Goal: Use online tool/utility: Use online tool/utility

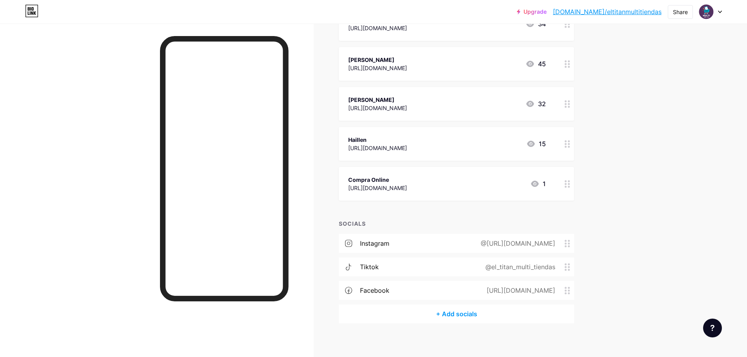
scroll to position [201, 0]
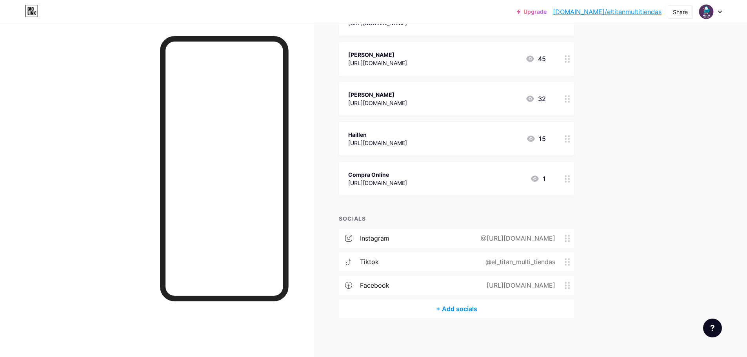
click at [484, 180] on div "Compra Online [URL][DOMAIN_NAME] 1" at bounding box center [447, 179] width 198 height 18
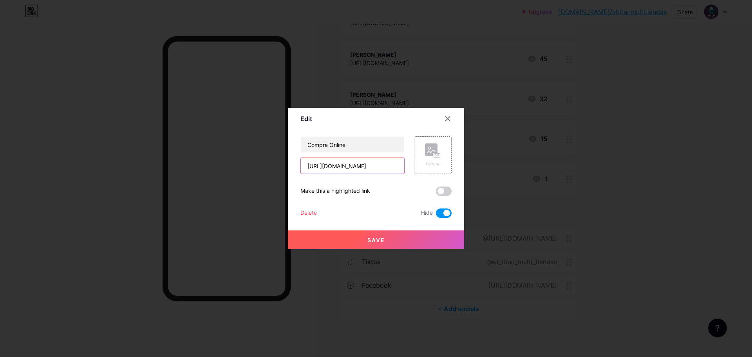
click at [386, 165] on input "[URL][DOMAIN_NAME]" at bounding box center [352, 166] width 103 height 16
paste input "titanshop"
type input "[URL][DOMAIN_NAME]"
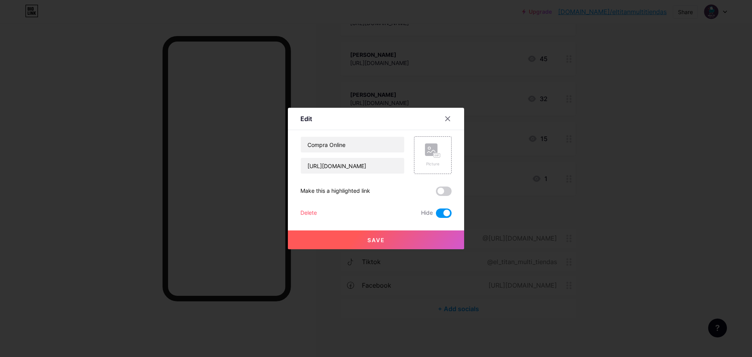
click at [377, 238] on span "Save" at bounding box center [377, 240] width 18 height 7
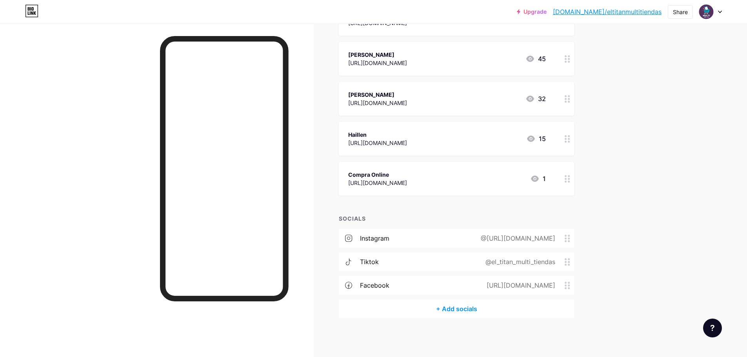
click at [535, 177] on icon at bounding box center [535, 179] width 8 height 6
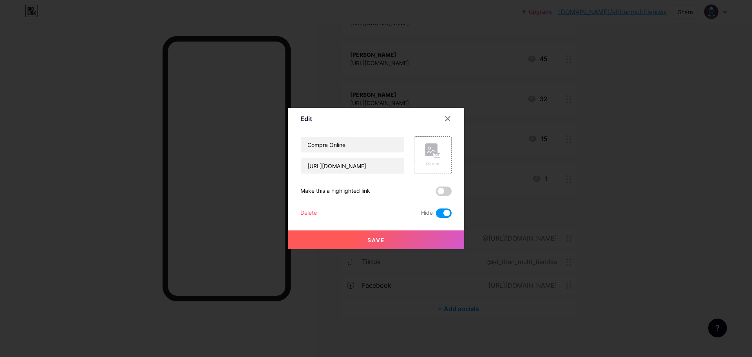
click at [447, 211] on span at bounding box center [444, 212] width 16 height 9
click at [436, 215] on input "checkbox" at bounding box center [436, 215] width 0 height 0
click at [377, 241] on span "Save" at bounding box center [377, 240] width 18 height 7
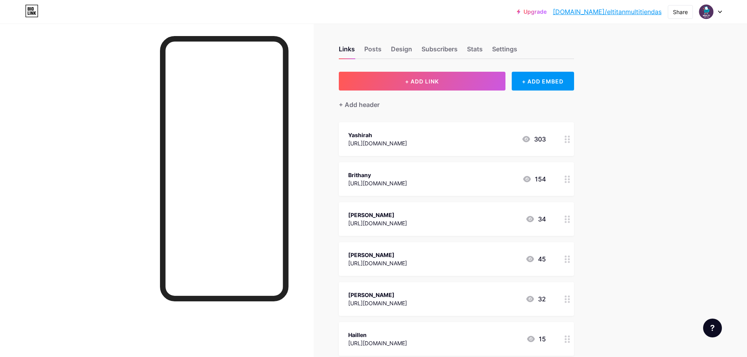
scroll to position [0, 0]
